Goal: Check status: Check status

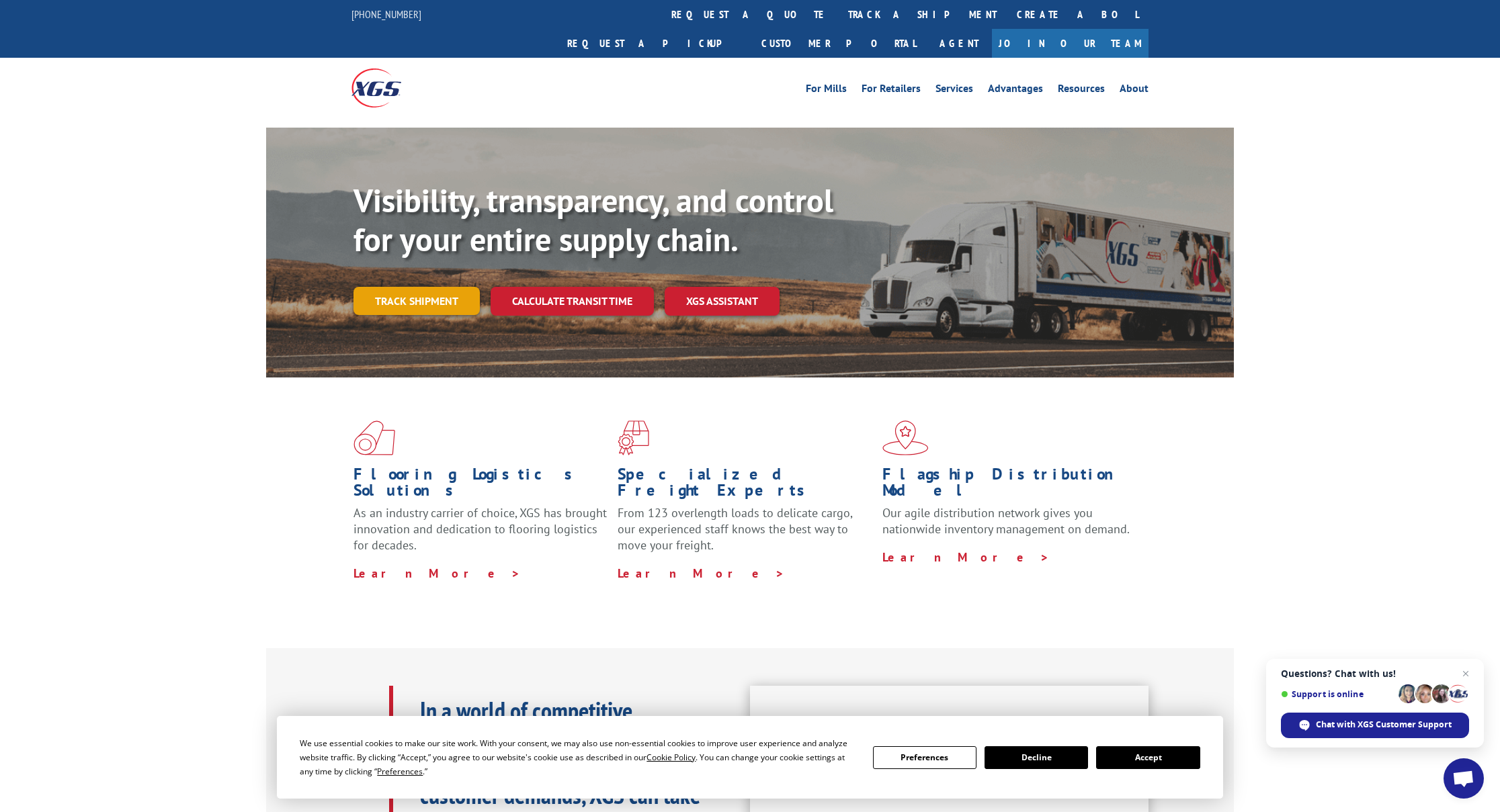
click at [421, 287] on link "Track shipment" at bounding box center [416, 301] width 127 height 29
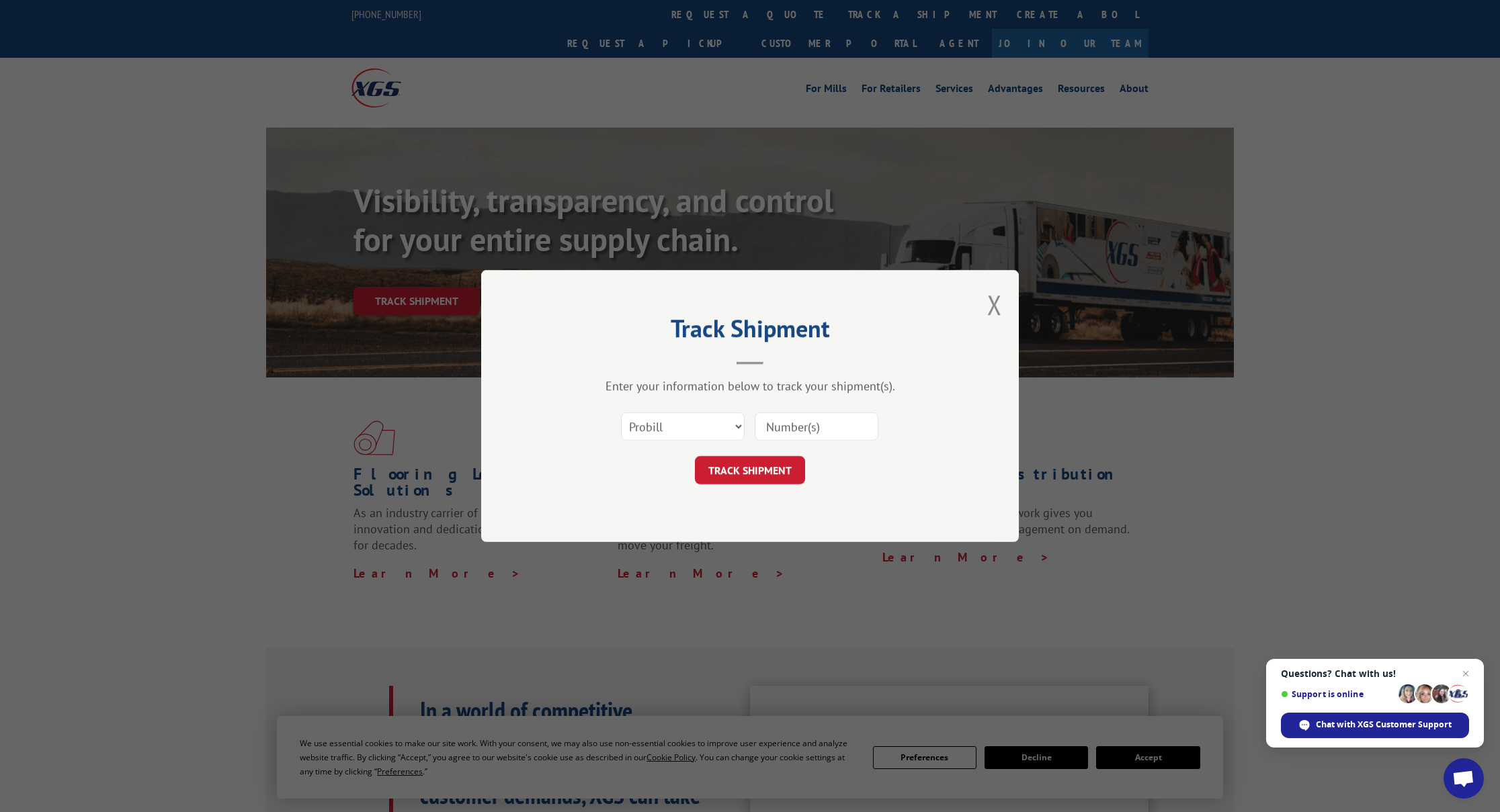
click at [815, 424] on input at bounding box center [817, 426] width 124 height 29
type input "16387893"
click at [738, 473] on button "TRACK SHIPMENT" at bounding box center [749, 470] width 110 height 29
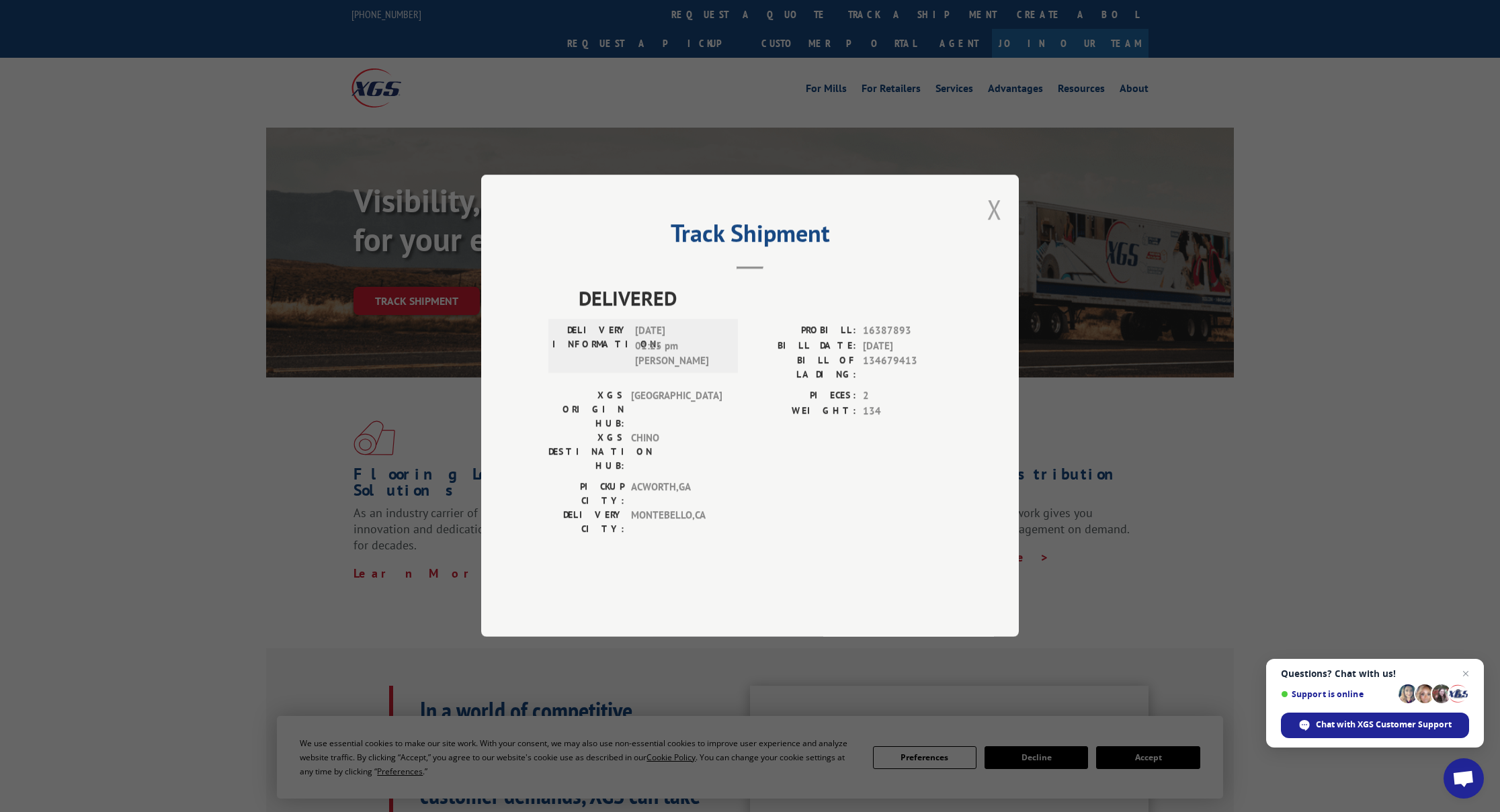
click at [992, 228] on button "Close modal" at bounding box center [994, 209] width 15 height 36
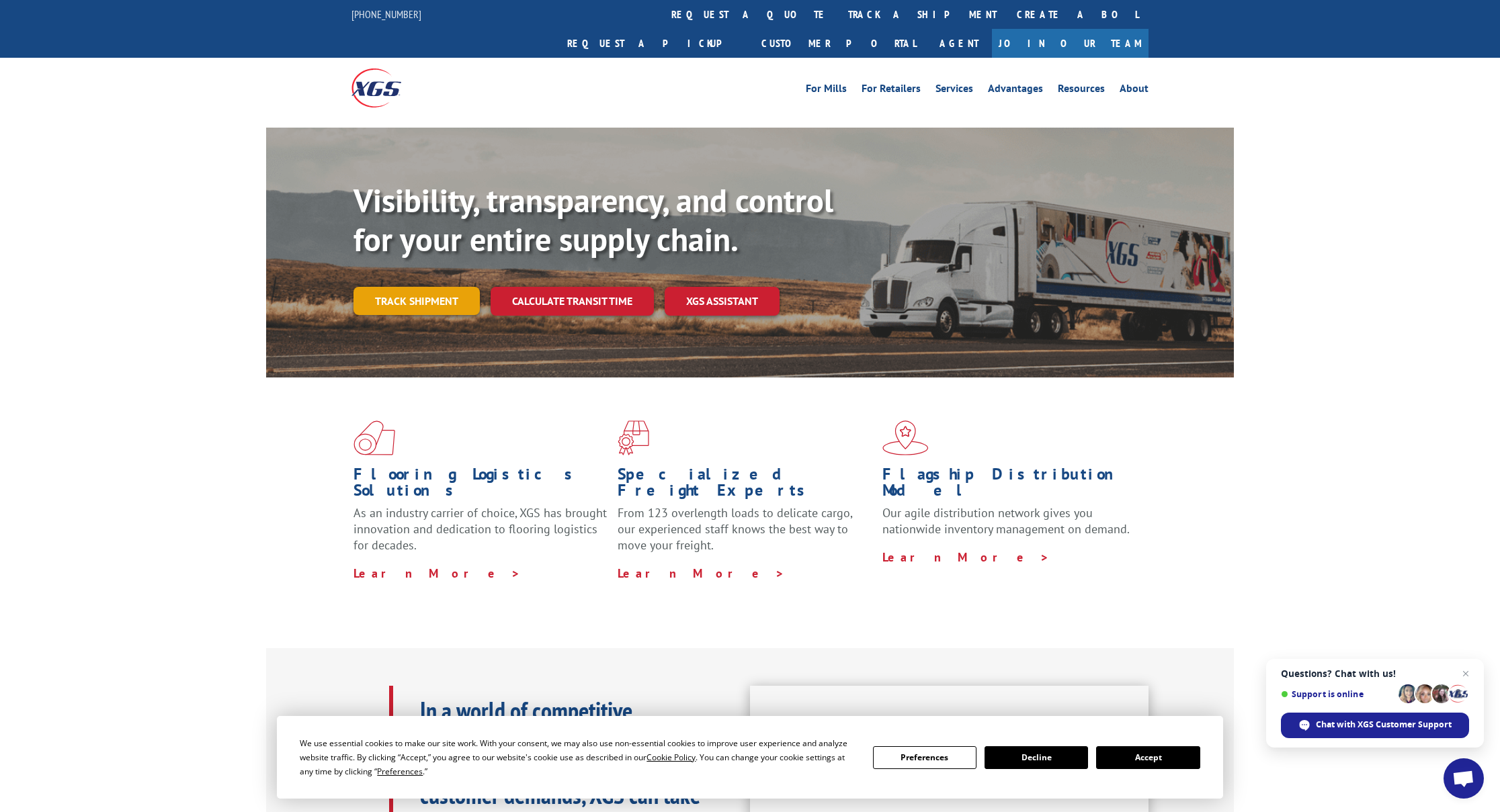
click at [467, 287] on link "Track shipment" at bounding box center [416, 301] width 127 height 29
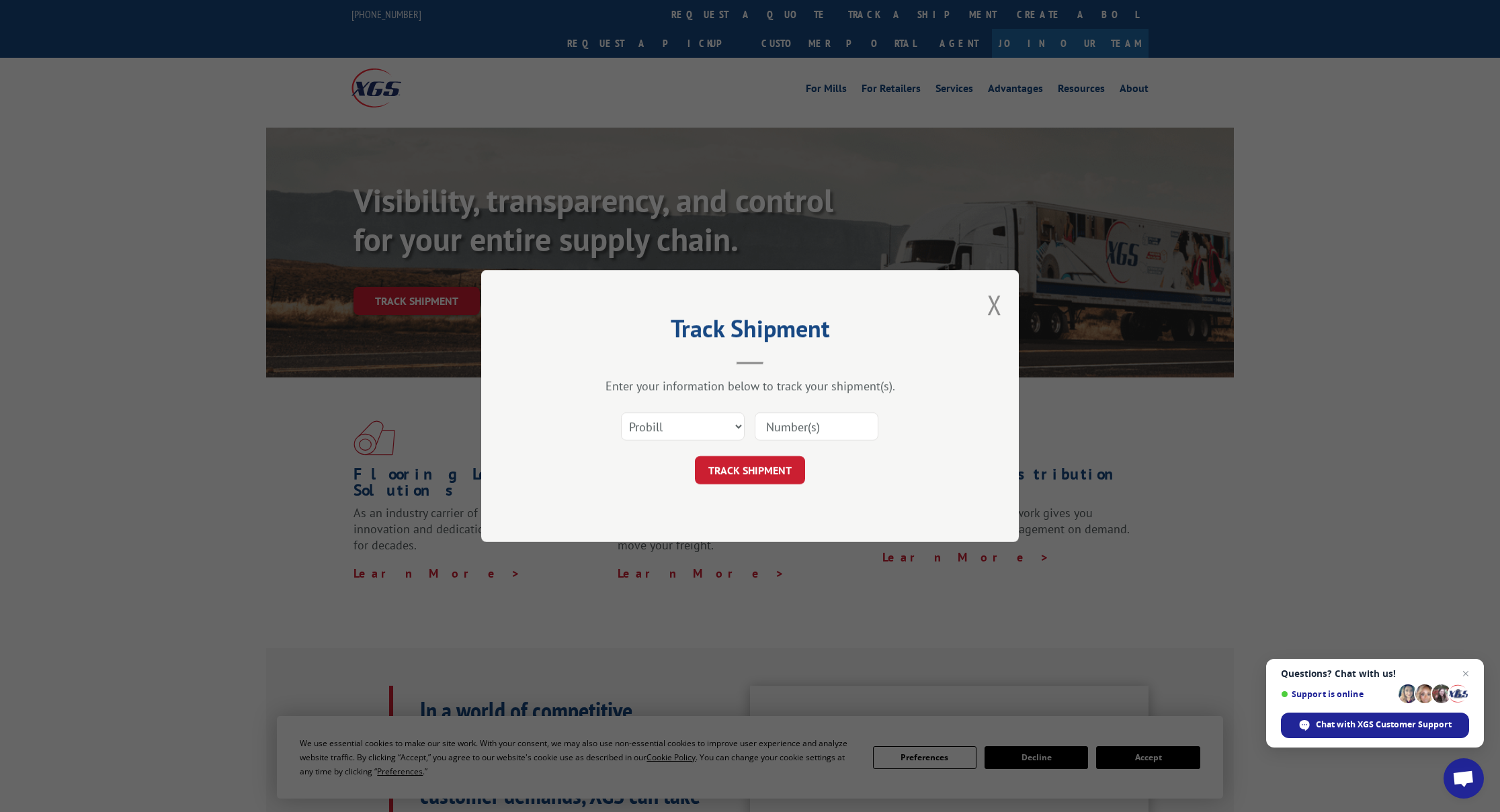
click at [795, 432] on input at bounding box center [817, 426] width 124 height 29
type input "17402376"
click at [755, 476] on button "TRACK SHIPMENT" at bounding box center [749, 470] width 110 height 29
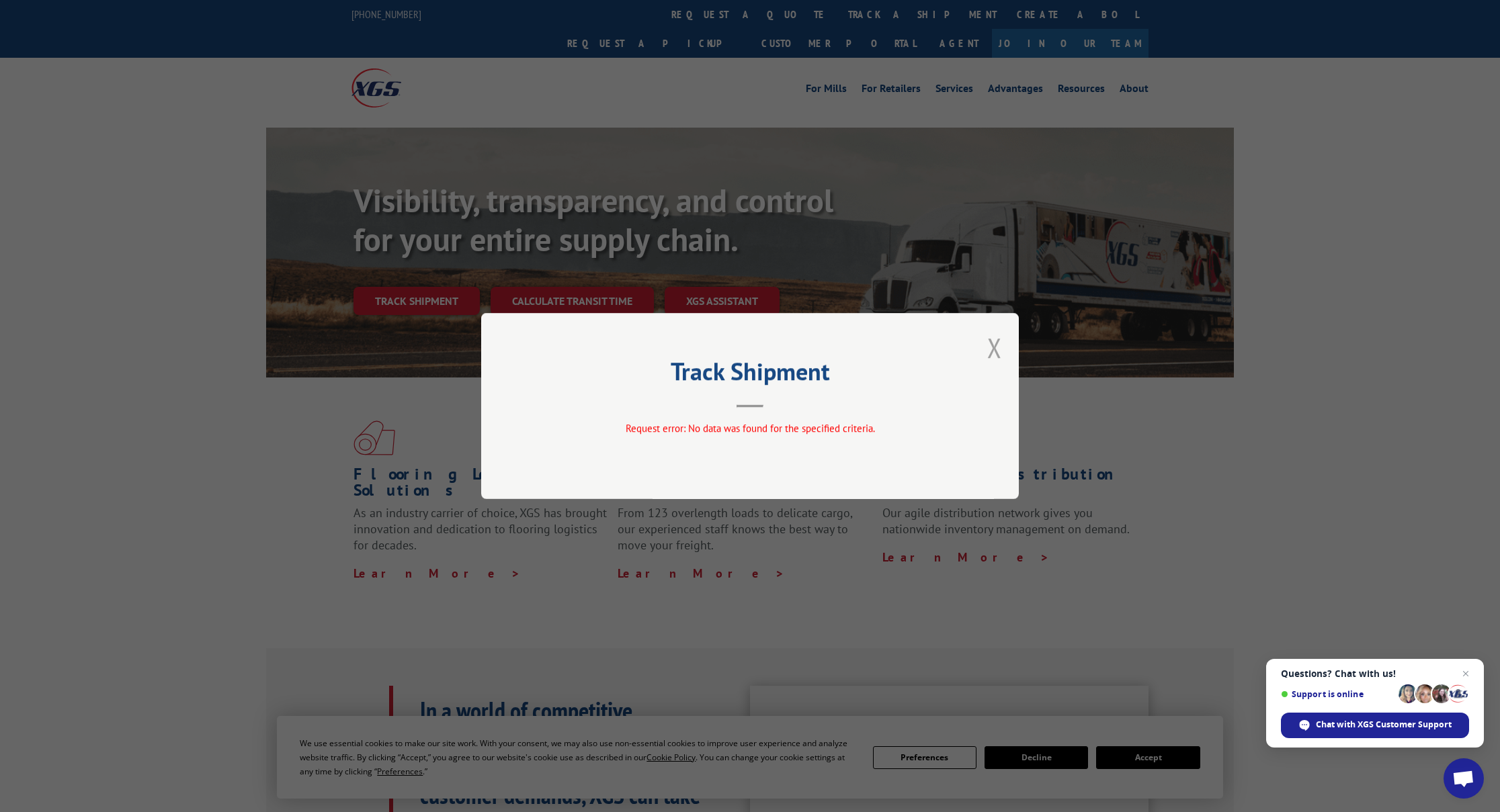
click at [989, 348] on button "Close modal" at bounding box center [994, 348] width 15 height 36
